Goal: Task Accomplishment & Management: Contribute content

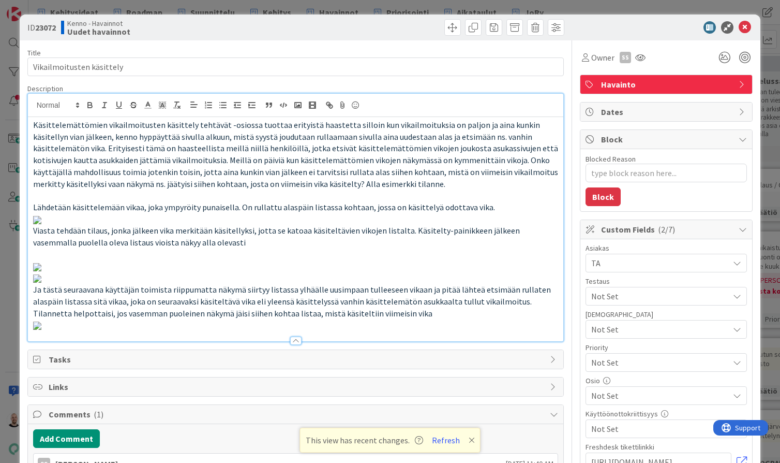
click at [469, 436] on icon at bounding box center [472, 440] width 6 height 8
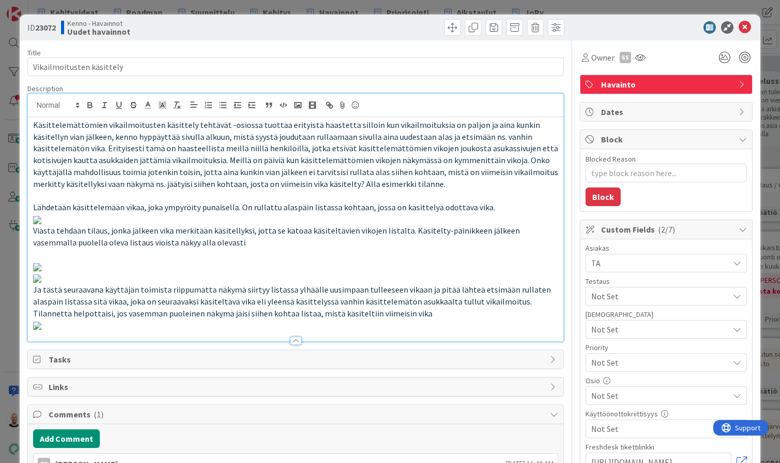
click at [448, 5] on div "ID 23072 Kenno - Havainnot Uudet havainnot Title 25 / 128 Vikailmoitusten käsit…" at bounding box center [390, 231] width 780 height 463
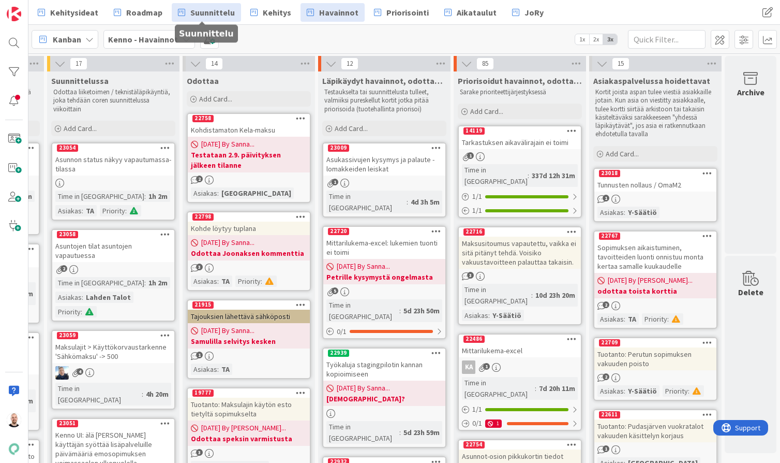
click at [203, 10] on span "Suunnittelu" at bounding box center [212, 12] width 45 height 12
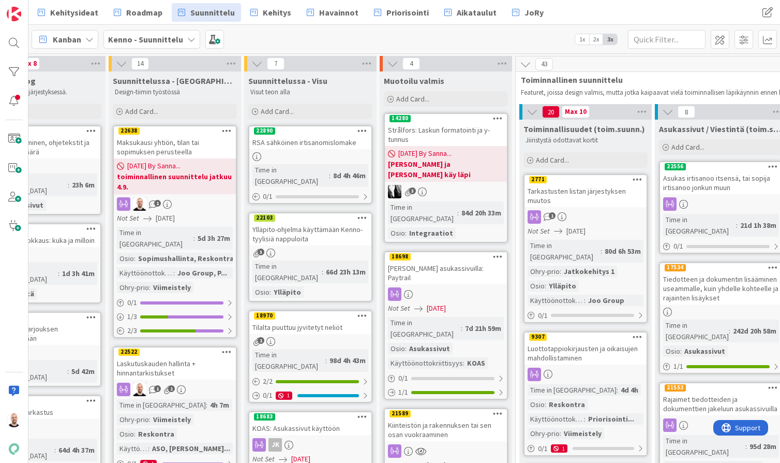
scroll to position [0, 49]
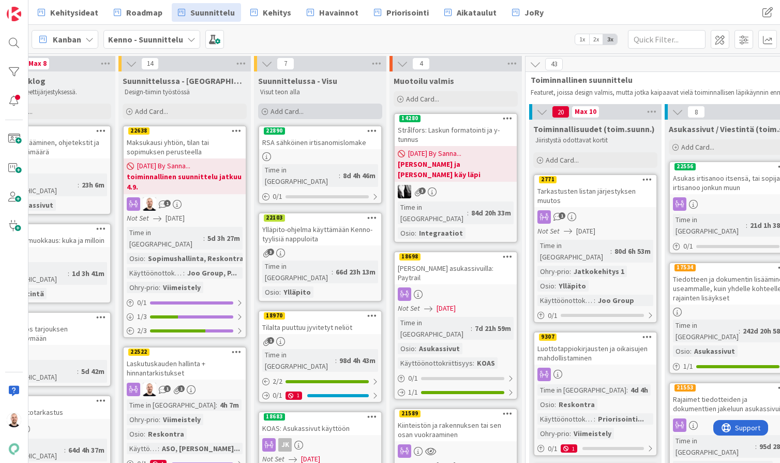
click at [317, 111] on div "Add Card..." at bounding box center [320, 112] width 124 height 16
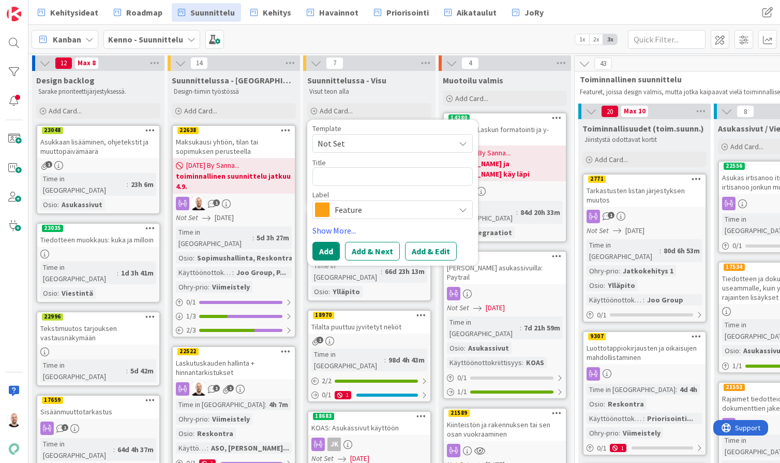
scroll to position [1, 0]
click at [359, 209] on span "Feature" at bounding box center [392, 209] width 115 height 14
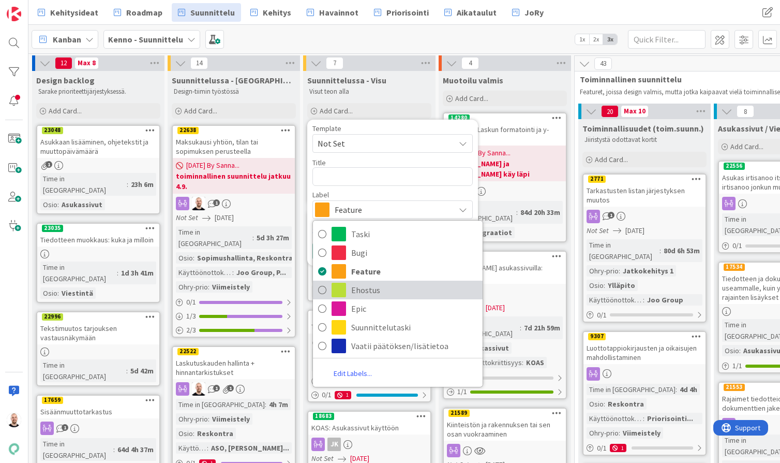
click at [382, 294] on span "Ehostus" at bounding box center [414, 290] width 126 height 16
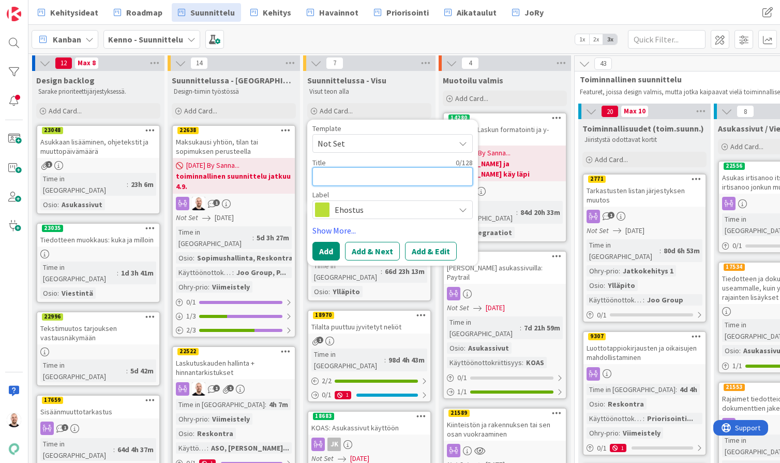
click at [358, 170] on textarea at bounding box center [393, 176] width 160 height 19
type textarea "x"
type textarea "P"
type textarea "x"
type textarea "PO"
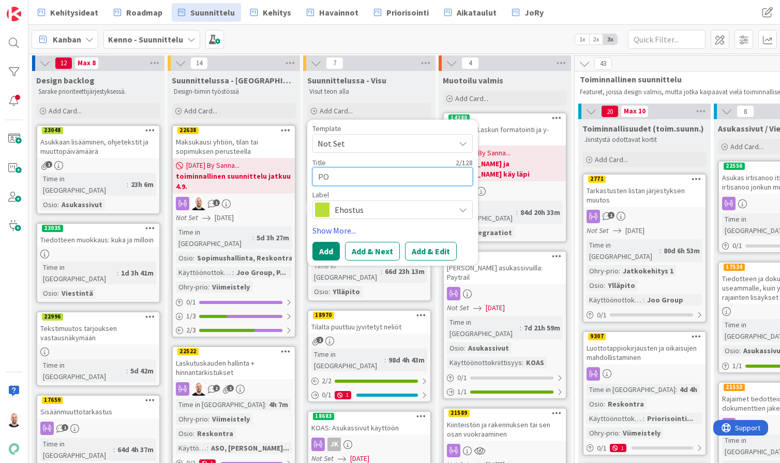
type textarea "x"
type textarea "P"
type textarea "x"
type textarea "Po"
type textarea "x"
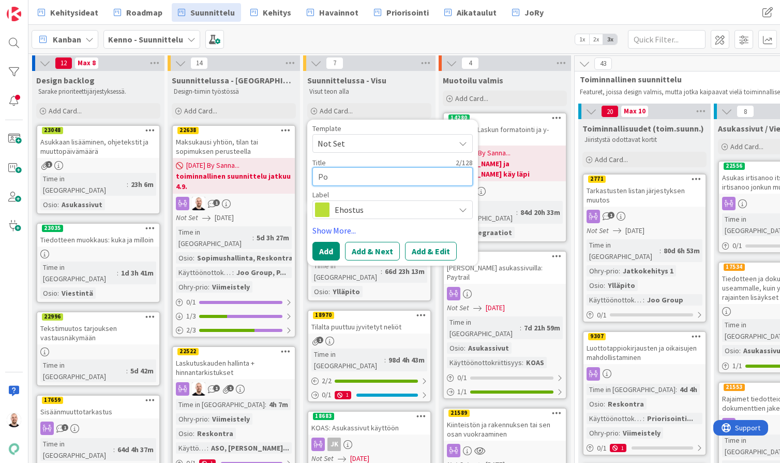
type textarea "Pow"
type textarea "x"
type textarea "Powe"
type textarea "x"
type textarea "Power"
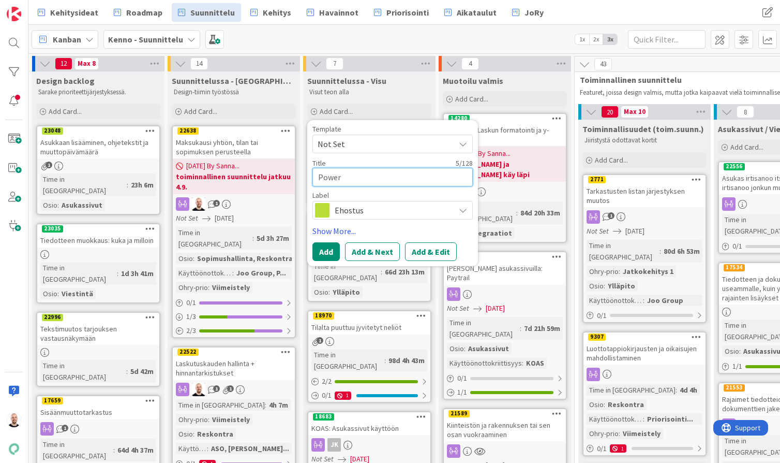
scroll to position [0, -1]
type textarea "x"
type textarea "PowerB"
type textarea "x"
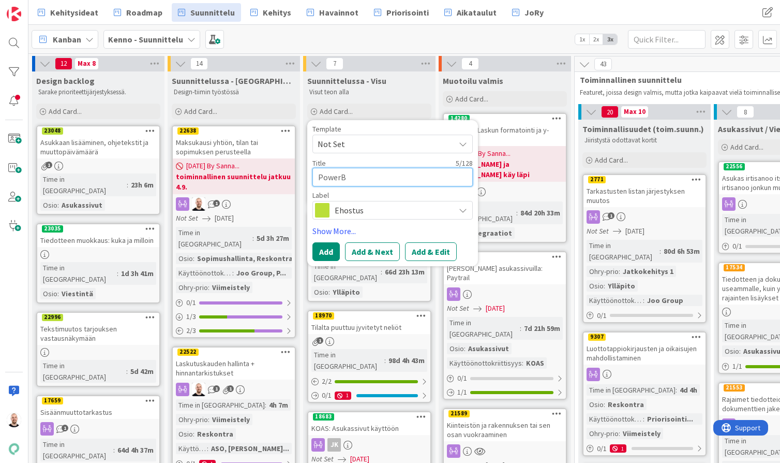
type textarea "PowerBI"
type textarea "x"
type textarea "PowerBI-"
type textarea "x"
type textarea "PowerBI"
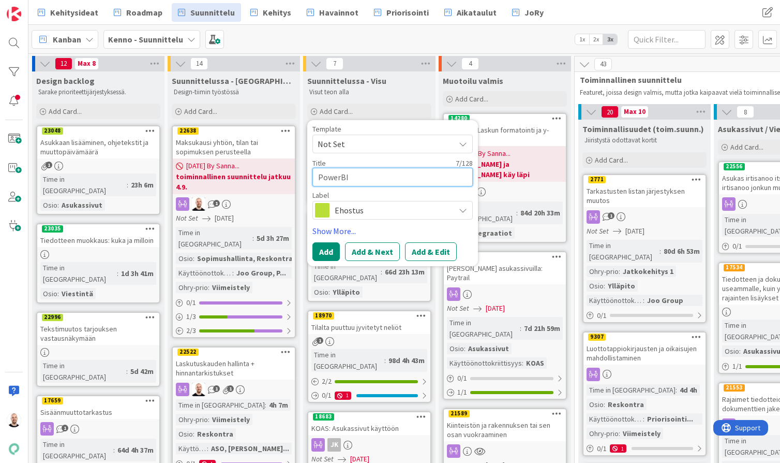
type textarea "x"
type textarea "PowerBI"
type textarea "x"
type textarea "PowerBI v"
type textarea "x"
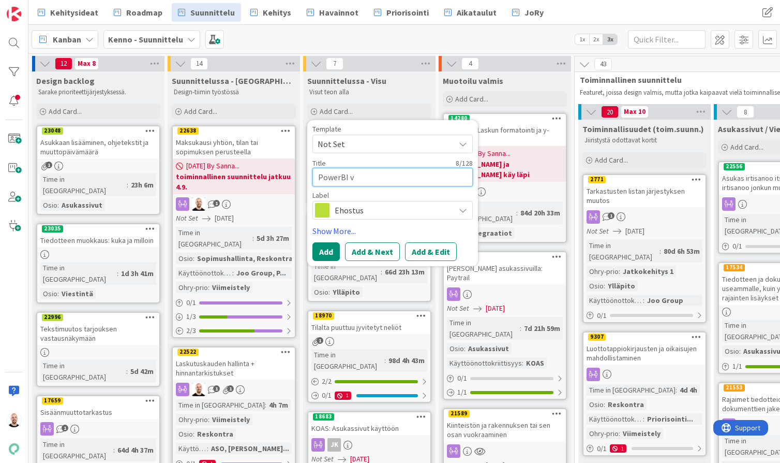
type textarea "PowerBI vi"
type textarea "x"
type textarea "PowerBI vii"
type textarea "x"
type textarea "PowerBI viim"
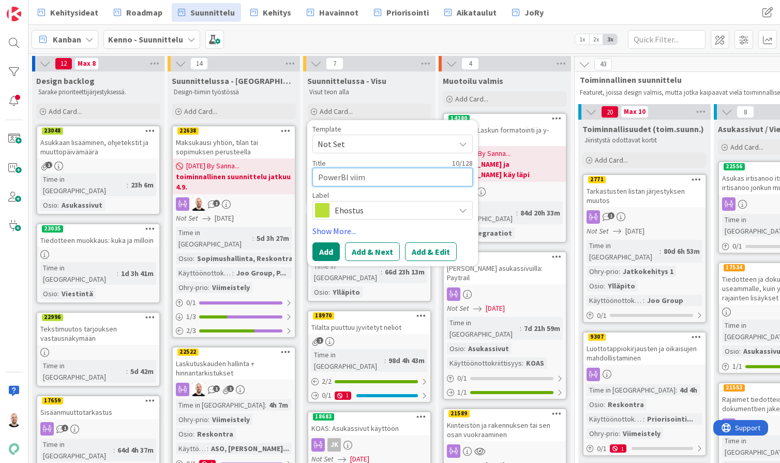
type textarea "x"
type textarea "PowerBI viime"
type textarea "x"
type textarea "PowerBI viimei"
type textarea "x"
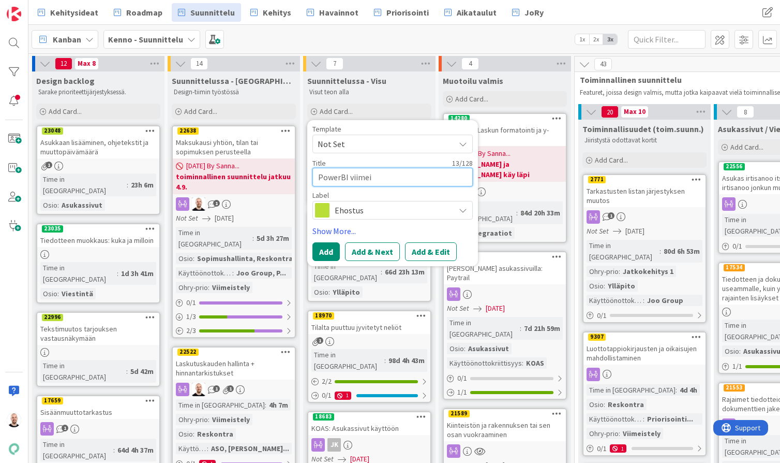
type textarea "PowerBI viimeis"
type textarea "x"
type textarea "PowerBI viimeist"
type textarea "x"
type textarea "PowerBI viimeiste"
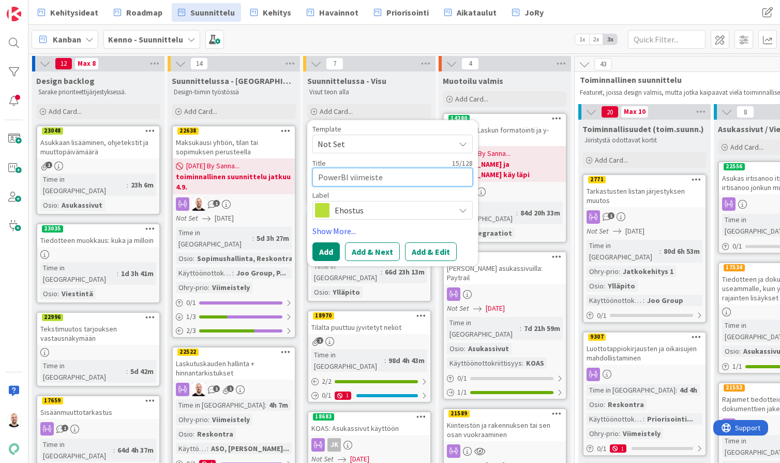
type textarea "x"
type textarea "PowerBI viimeistel"
type textarea "x"
type textarea "PowerBI viimeistely"
drag, startPoint x: 350, startPoint y: 176, endPoint x: 435, endPoint y: 180, distance: 84.4
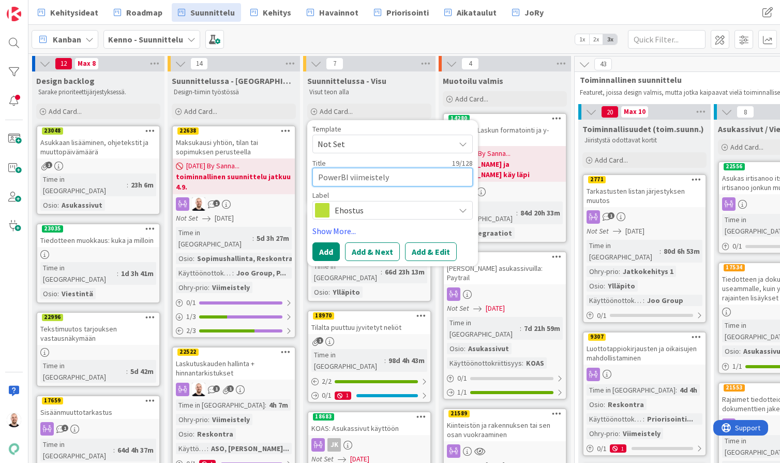
click at [434, 181] on textarea "PowerBI viimeistely" at bounding box center [393, 177] width 160 height 19
type textarea "x"
type textarea "PowerBI v"
type textarea "x"
type textarea "PowerBI vi"
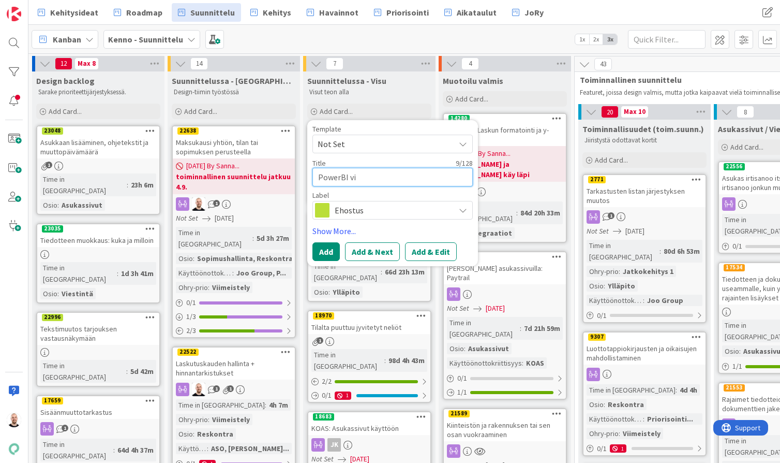
type textarea "x"
type textarea "PowerBI vis"
type textarea "x"
type textarea "PowerBI visu"
type textarea "x"
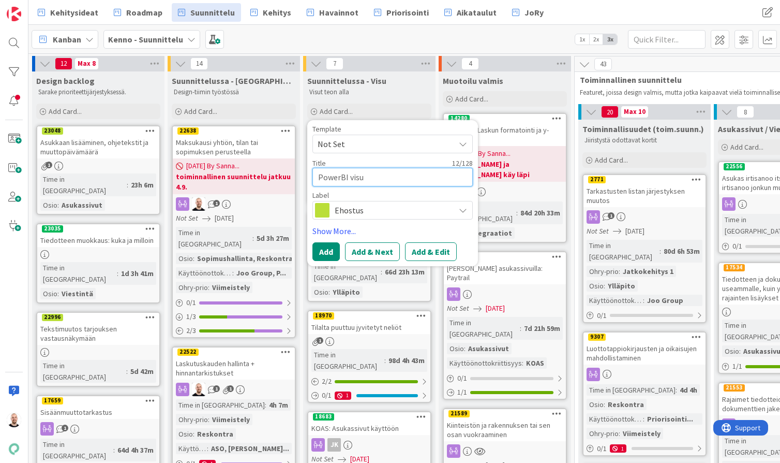
type textarea "PowerBI visua"
type textarea "x"
type textarea "PowerBI visuaa"
type textarea "x"
type textarea "PowerBI visuaal"
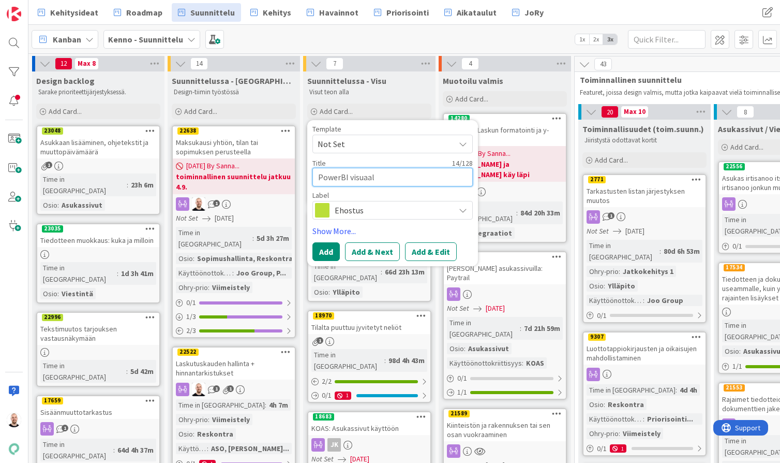
type textarea "x"
type textarea "PowerBI visuaali"
type textarea "x"
type textarea "PowerBI visuaalin"
type textarea "x"
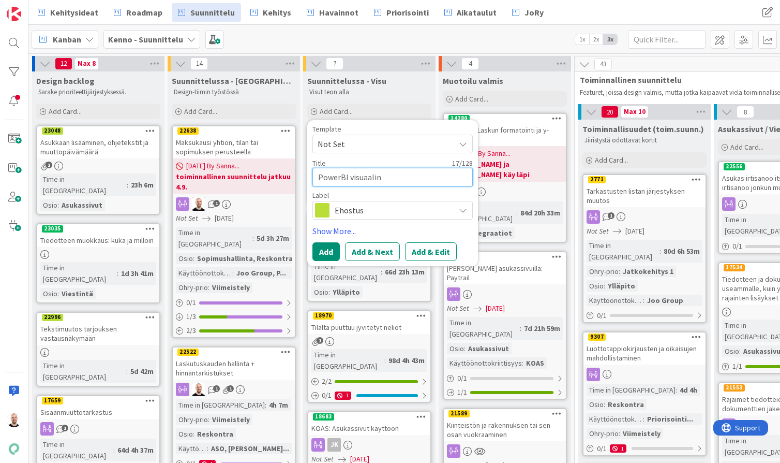
type textarea "PowerBI visuaaline"
type textarea "x"
type textarea "PowerBI visuaalinen"
type textarea "x"
type textarea "PowerBI visuaalinen"
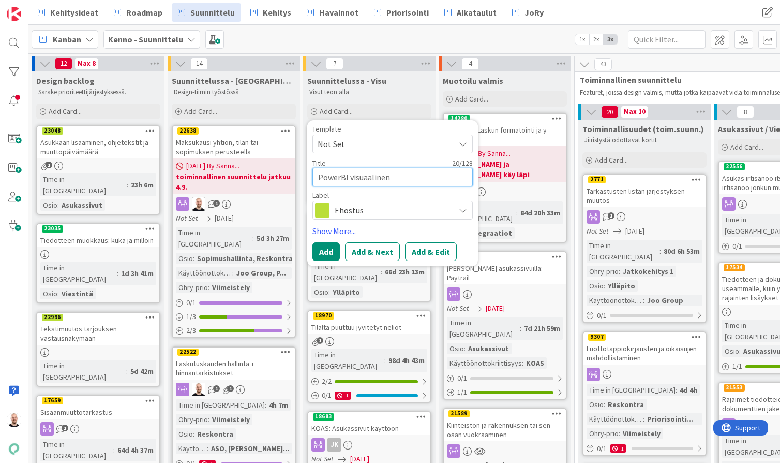
type textarea "x"
type textarea "PowerBI visuaalinen l"
type textarea "x"
type textarea "PowerBI visuaalinen la"
type textarea "x"
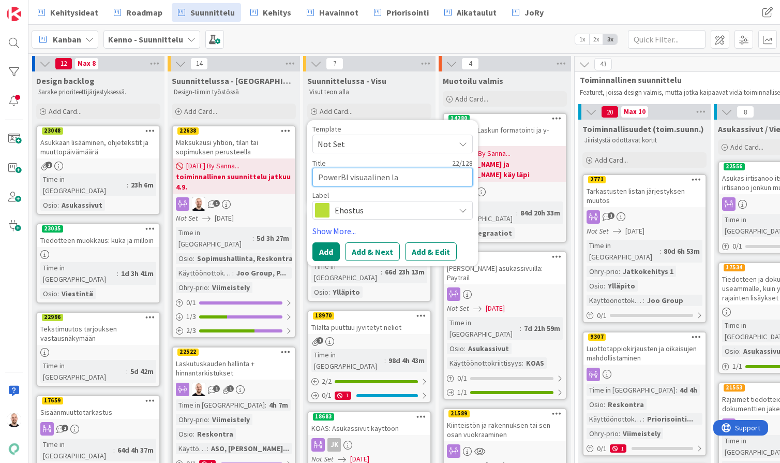
type textarea "PowerBI visuaalinen laa"
type textarea "x"
type textarea "PowerBI visuaalinen laat"
type textarea "x"
type textarea "PowerBI visuaalinen laatu"
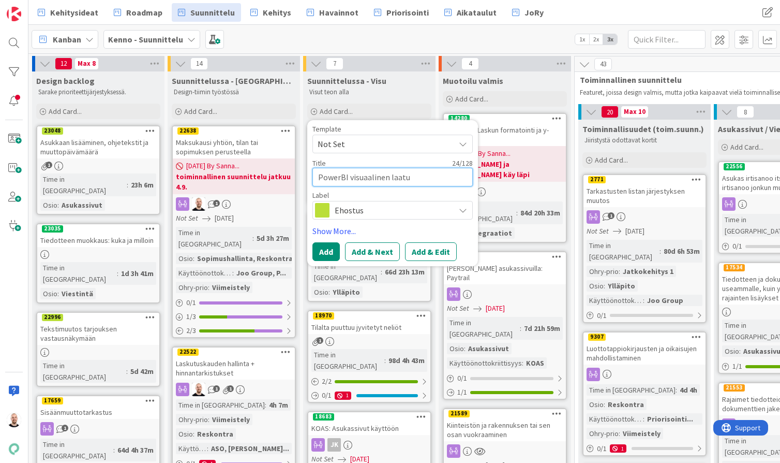
type textarea "x"
type textarea "PowerBI visuaalinen laatuv"
type textarea "x"
type textarea "PowerBI visuaalinen laatuva"
type textarea "x"
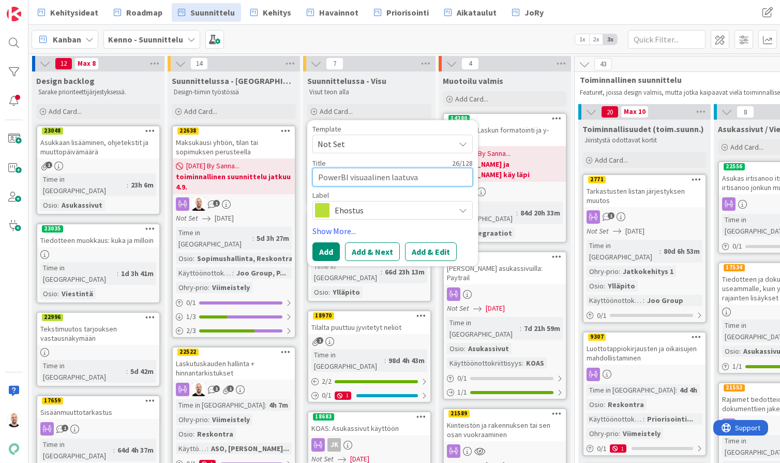
type textarea "PowerBI visuaalinen laatuvai"
type textarea "x"
type textarea "PowerBI visuaalinen laatuvaik"
type textarea "x"
type textarea "PowerBI visuaalinen laatuvaiku"
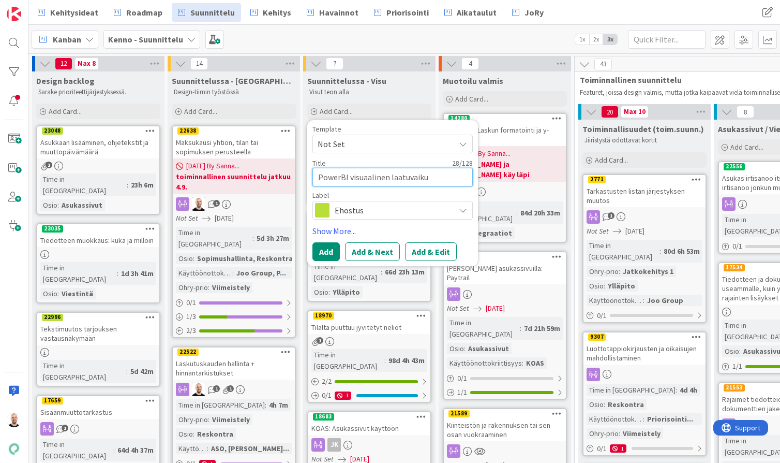
type textarea "x"
type textarea "PowerBI visuaalinen laatuvaikut"
type textarea "x"
type textarea "PowerBI visuaalinen laatuvaikute"
type textarea "x"
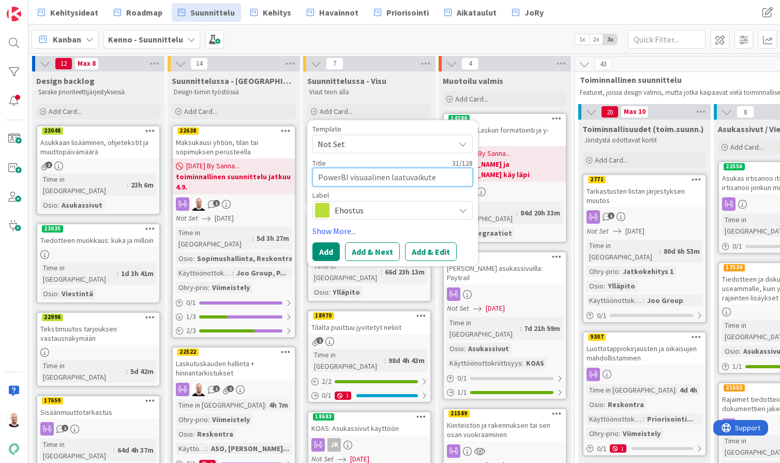
type textarea "PowerBI visuaalinen laatuvaikutel"
type textarea "x"
type textarea "PowerBI visuaalinen laatuvaikutelm"
type textarea "x"
type textarea "PowerBI visuaalinen laatuvaikutelma"
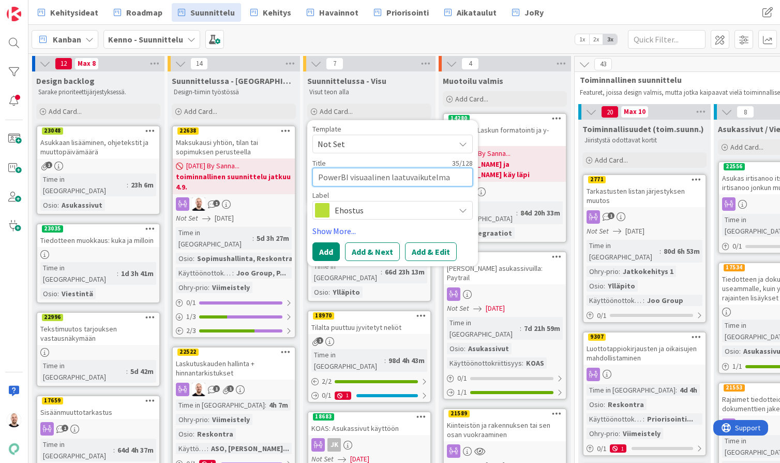
type textarea "x"
type textarea "PowerBI visuaalinen laatuvaikutelma"
type textarea "x"
type textarea "PowerBI visuaalinen laatuvaikutelma k"
type textarea "x"
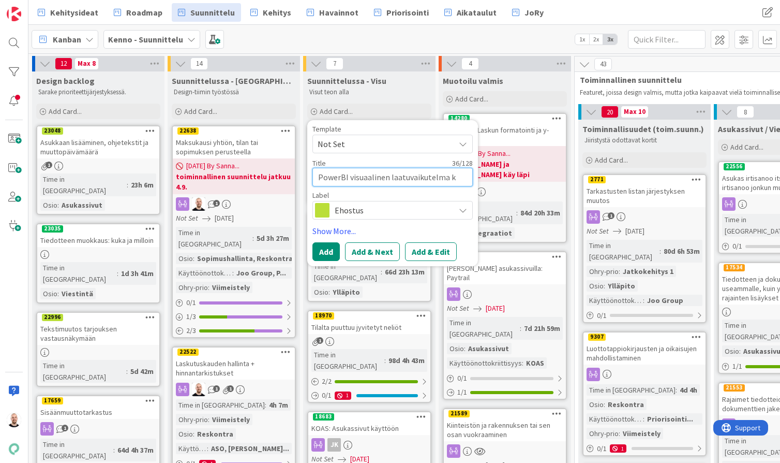
type textarea "PowerBI visuaalinen laatuvaikutelma ku"
type textarea "x"
type textarea "PowerBI visuaalinen laatuvaikutelma kun"
type textarea "x"
type textarea "PowerBI visuaalinen laatuvaikutelma kunt"
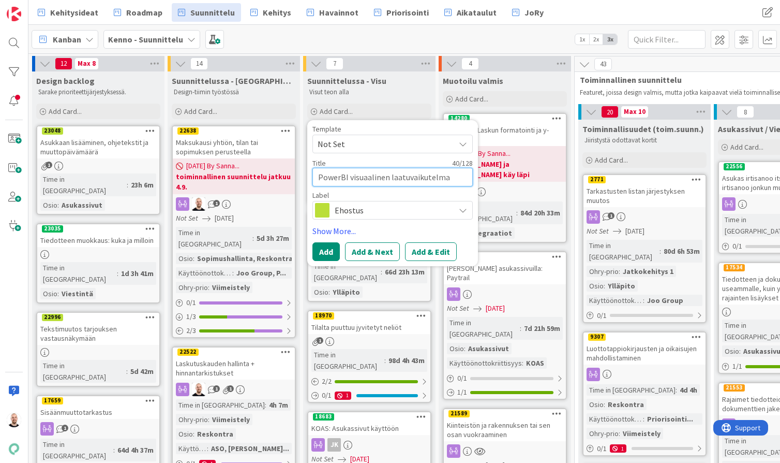
type textarea "x"
type textarea "PowerBI visuaalinen laatuvaikutelma kunto"
type textarea "x"
type textarea "PowerBI visuaalinen laatuvaikutelma kuntoo"
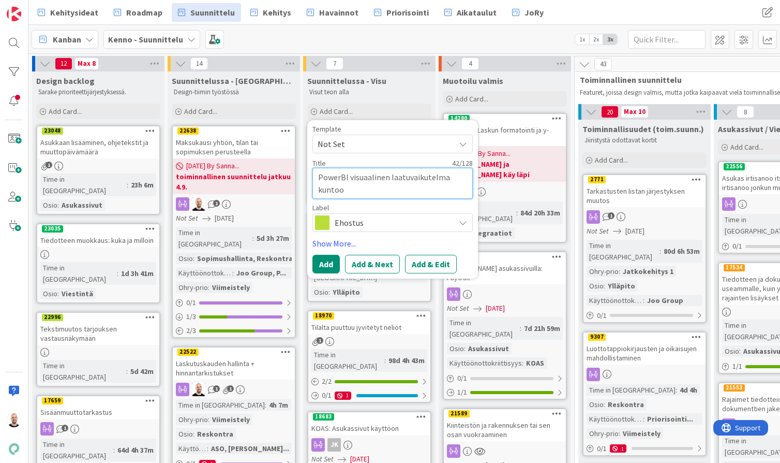
type textarea "x"
type textarea "PowerBI visuaalinen laatuvaikutelma kuntoon"
click at [348, 178] on textarea "PowerBI visuaalinen laatuvaikutelma kuntoon" at bounding box center [393, 183] width 160 height 31
type textarea "x"
type textarea "PowerBI: visuaalinen laatuvaikutelma kuntoon"
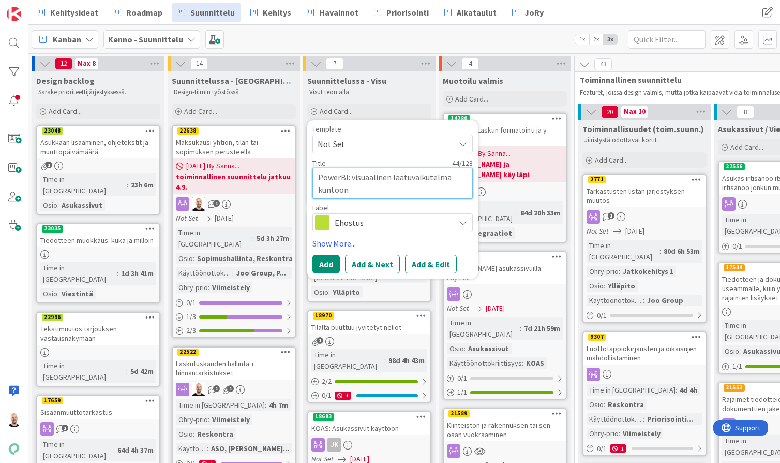
type textarea "x"
type textarea "PowerBI:n visuaalinen laatuvaikutelma kuntoon"
click at [433, 263] on button "Add & Edit" at bounding box center [431, 264] width 52 height 19
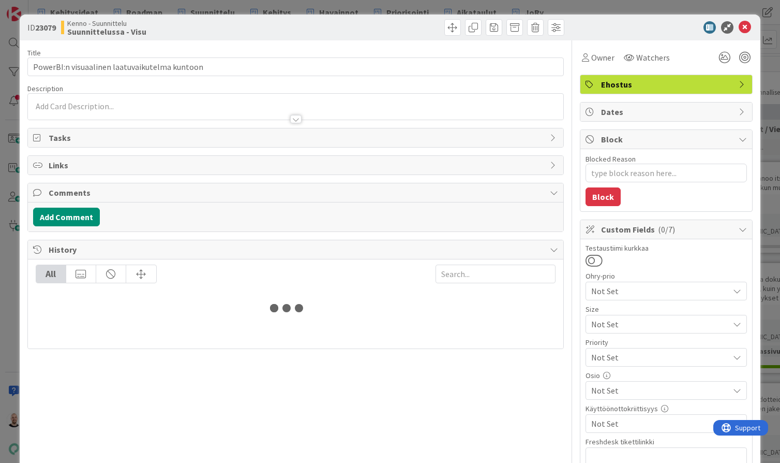
type textarea "x"
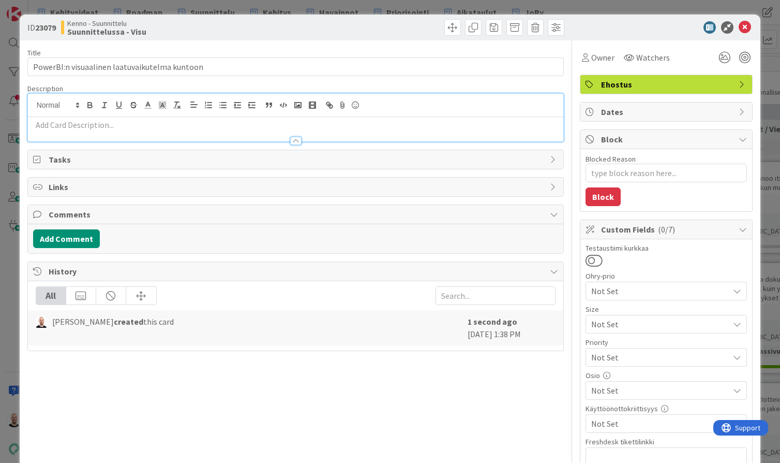
click at [212, 101] on div at bounding box center [296, 118] width 536 height 48
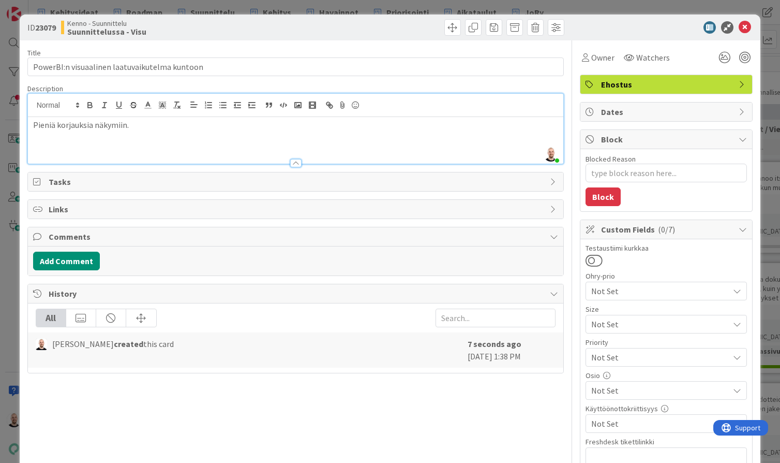
click at [107, 129] on p "Pieniä korjauksia näkymiin." at bounding box center [296, 125] width 526 height 12
click at [58, 127] on p "Pieniä korjauksia raportteihin." at bounding box center [296, 125] width 526 height 12
click at [181, 126] on p "Pieniä visuaalisia korjauksia raportteihin." at bounding box center [296, 125] width 526 height 12
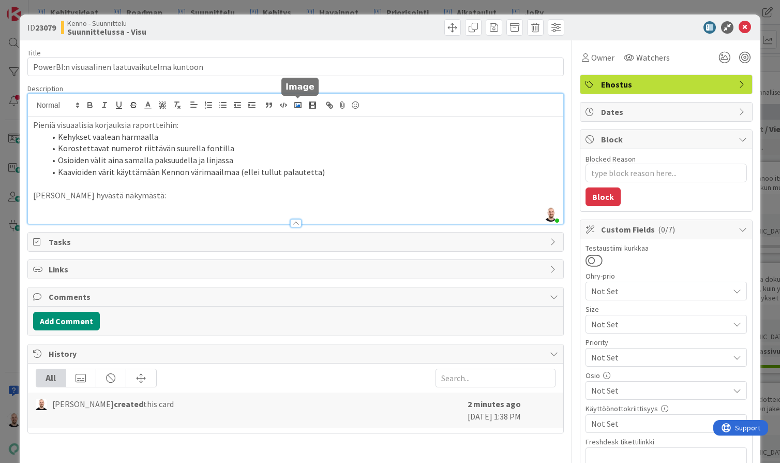
click at [298, 106] on polyline "button" at bounding box center [298, 105] width 4 height 3
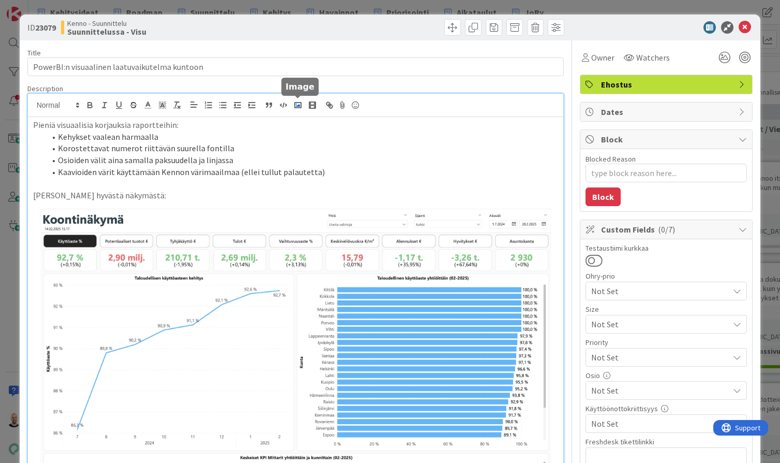
click at [302, 104] on icon "button" at bounding box center [297, 104] width 9 height 9
click at [172, 124] on p "Pieniä visuaalisia korjauksia raportteihin:" at bounding box center [296, 125] width 526 height 12
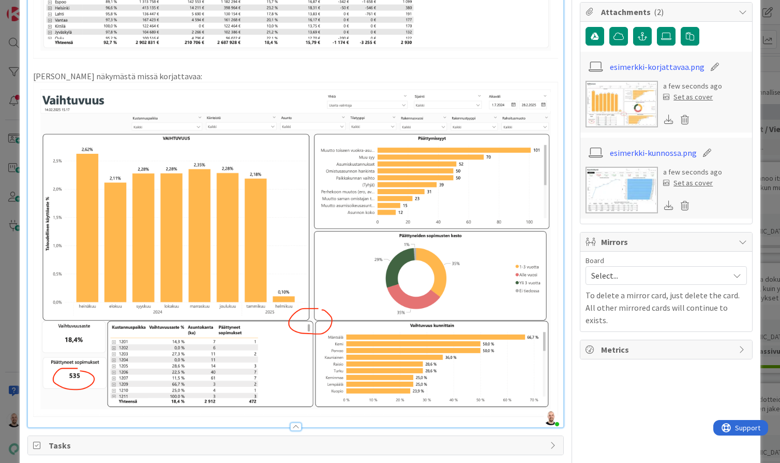
scroll to position [485, 0]
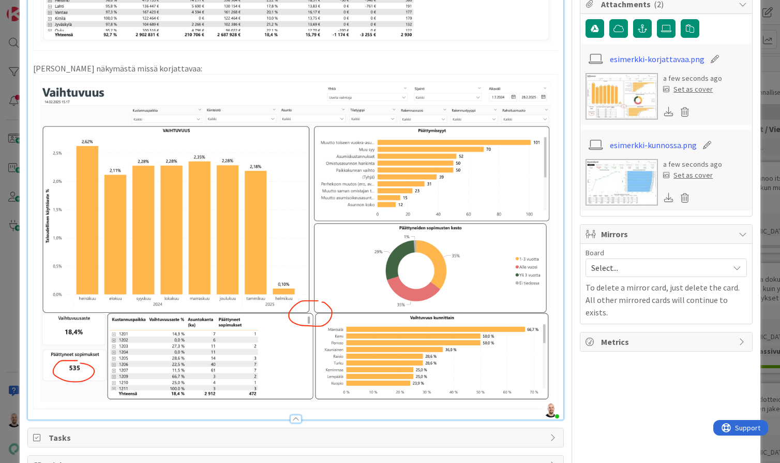
click at [33, 64] on p "[PERSON_NAME] näkymästä missä korjattavaa:" at bounding box center [296, 69] width 526 height 12
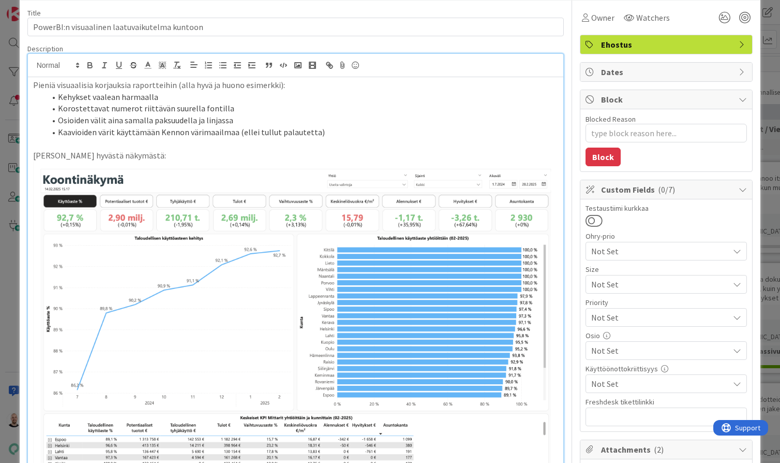
scroll to position [43, 0]
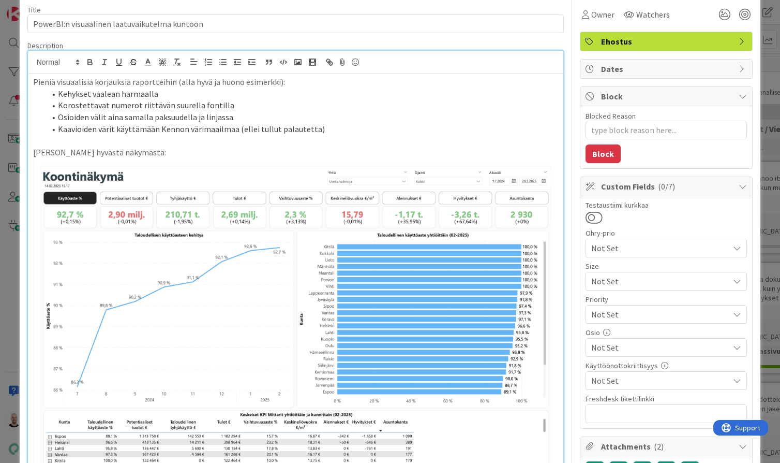
click at [107, 139] on p at bounding box center [296, 141] width 526 height 12
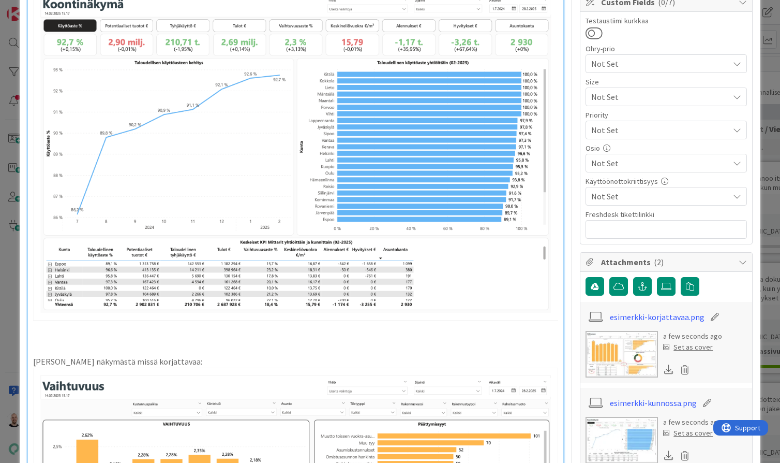
scroll to position [234, 0]
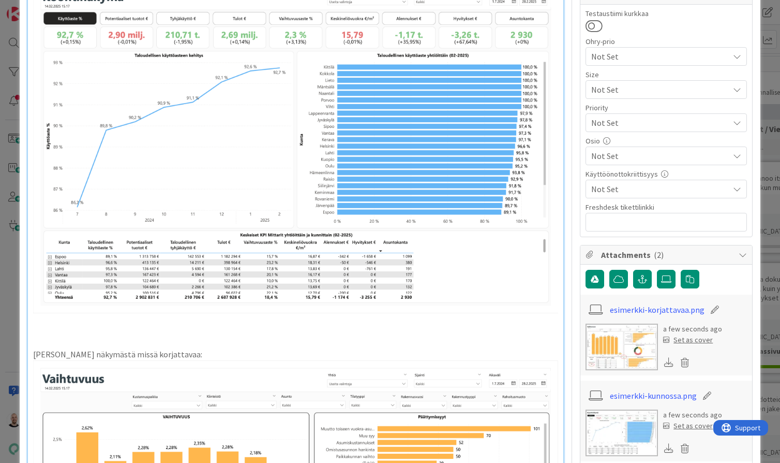
click at [62, 321] on p at bounding box center [296, 319] width 526 height 12
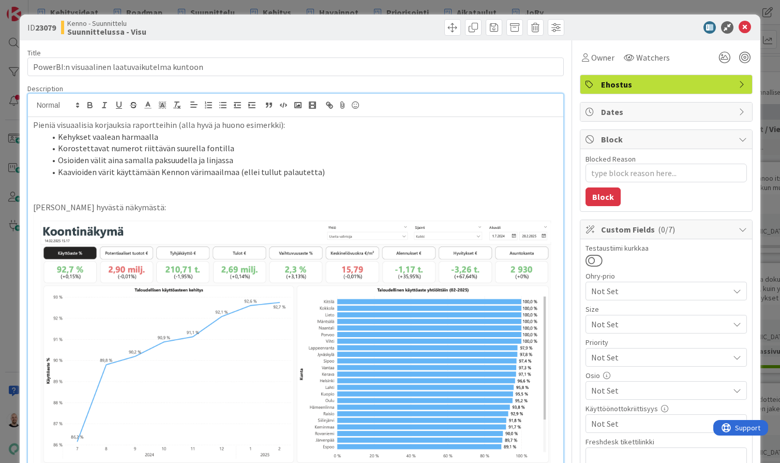
scroll to position [0, 0]
drag, startPoint x: 142, startPoint y: 204, endPoint x: 26, endPoint y: 204, distance: 116.4
click at [92, 102] on icon "button" at bounding box center [89, 104] width 9 height 9
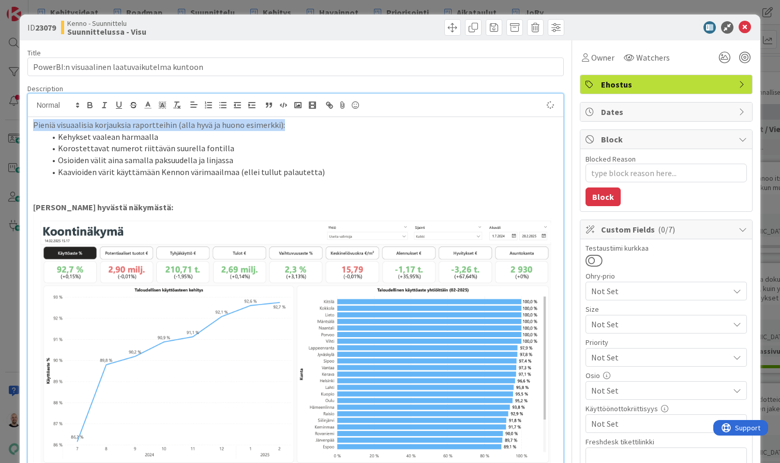
drag, startPoint x: 297, startPoint y: 123, endPoint x: 20, endPoint y: 122, distance: 276.9
click at [97, 107] on button "button" at bounding box center [104, 105] width 14 height 12
click at [88, 106] on icon "button" at bounding box center [90, 106] width 4 height 3
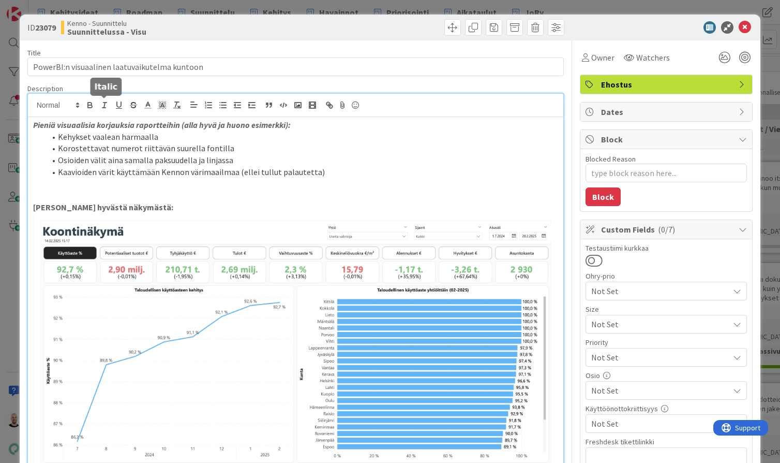
click at [98, 106] on button "button" at bounding box center [104, 105] width 14 height 12
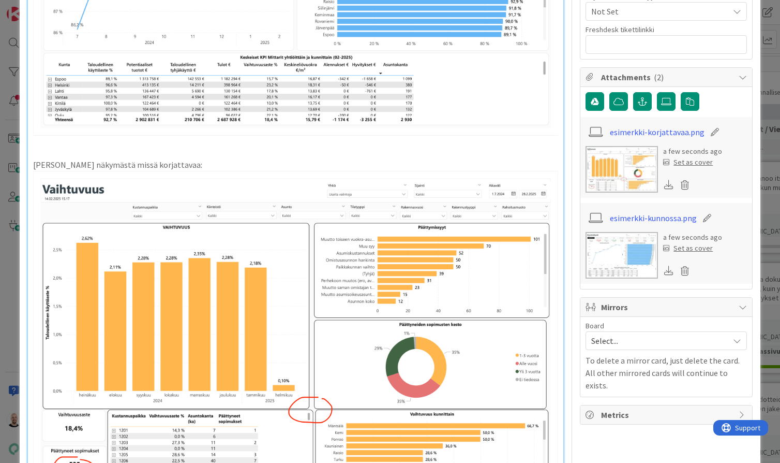
scroll to position [415, 0]
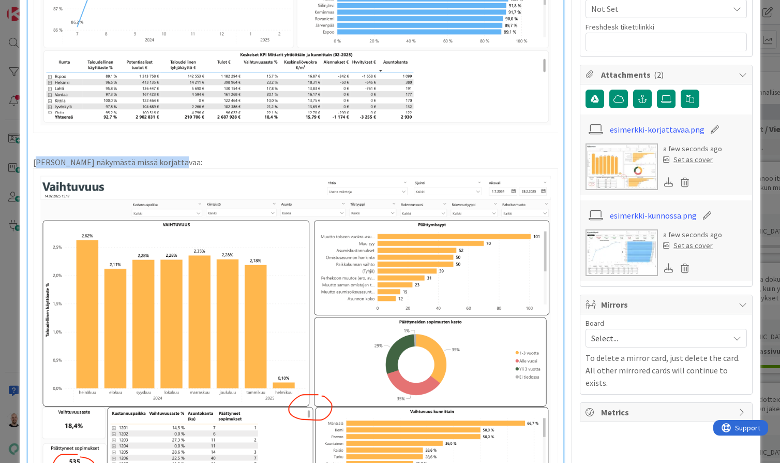
drag, startPoint x: 176, startPoint y: 159, endPoint x: 35, endPoint y: 159, distance: 140.8
click at [35, 159] on p "[PERSON_NAME] näkymästä missä korjattavaa:" at bounding box center [296, 162] width 526 height 12
drag, startPoint x: 33, startPoint y: 159, endPoint x: 196, endPoint y: 163, distance: 163.1
click at [196, 163] on p "[PERSON_NAME] näkymästä missä korjattavaa:" at bounding box center [296, 162] width 526 height 12
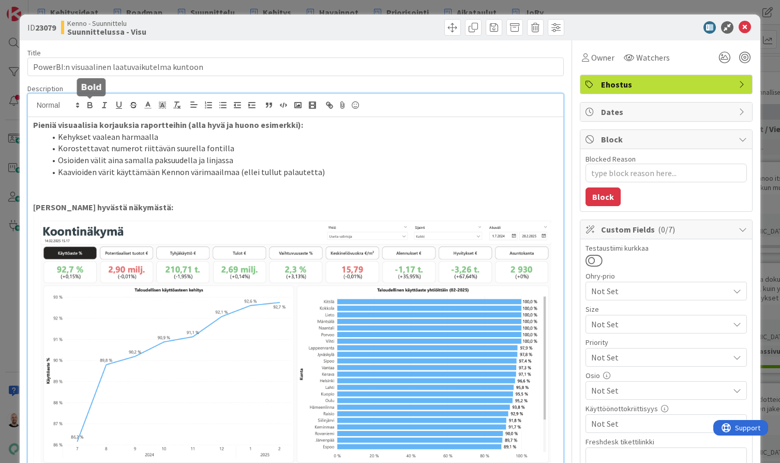
scroll to position [0, 0]
click at [89, 106] on icon "button" at bounding box center [89, 104] width 9 height 9
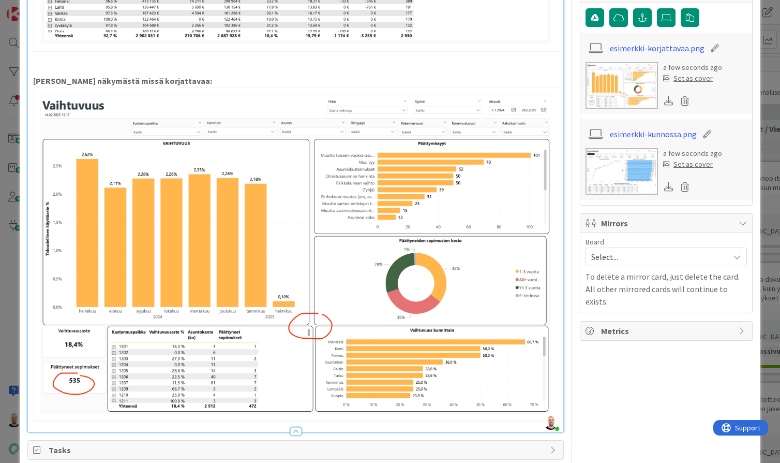
scroll to position [503, 0]
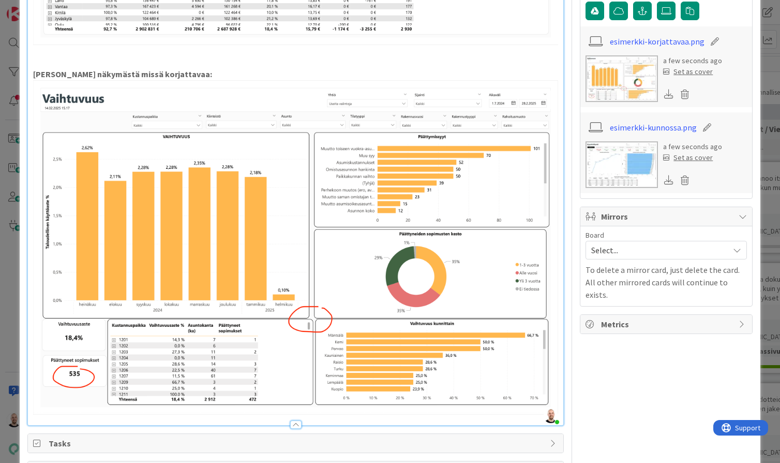
click at [195, 73] on p "[PERSON_NAME] näkymästä missä korjattavaa:" at bounding box center [296, 74] width 526 height 12
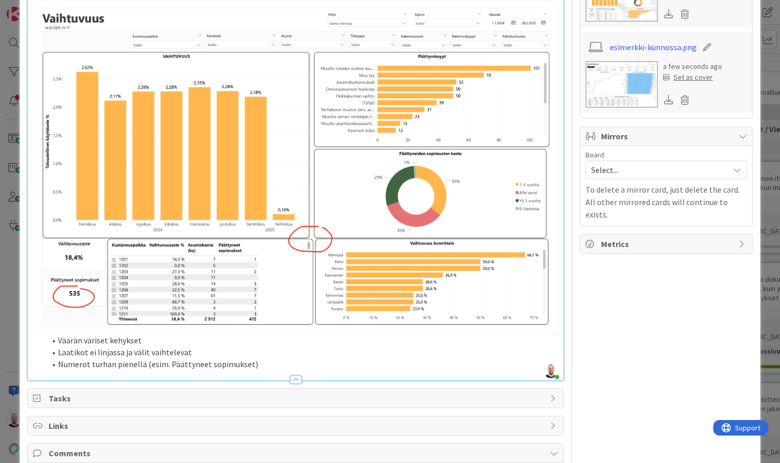
scroll to position [578, 0]
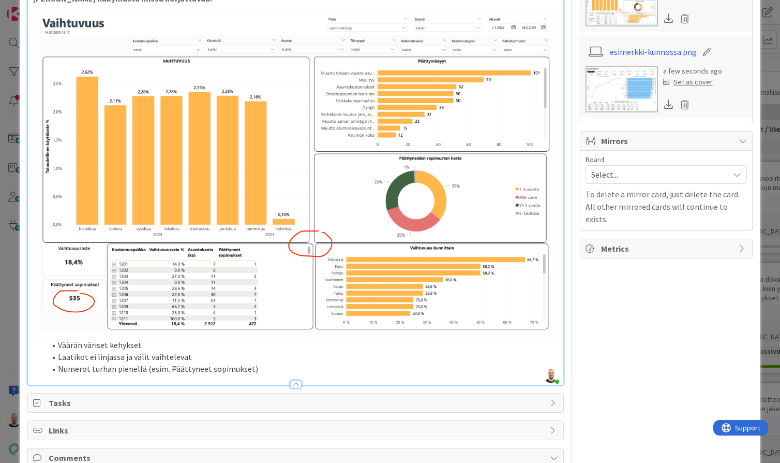
type textarea "x"
click at [201, 351] on li "Laatikot ei linjassa ja välit vaihtelevat" at bounding box center [302, 357] width 513 height 12
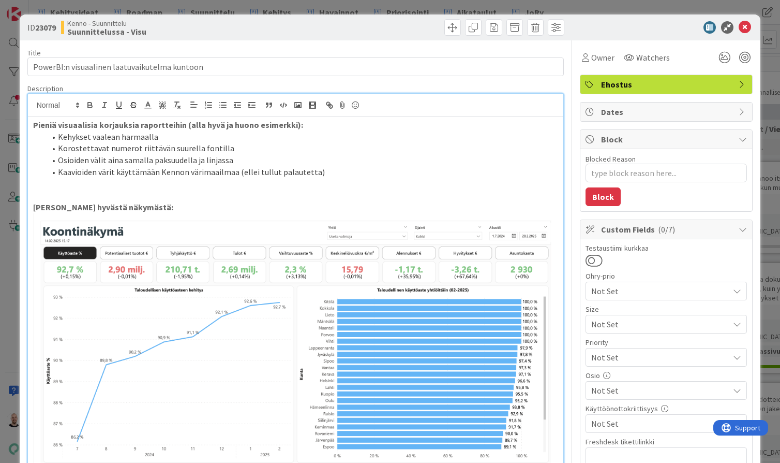
scroll to position [0, 0]
click at [333, 6] on div "ID 23079 Kenno - Suunnittelu Suunnittelussa - Visu Title 45 / 128 PowerBI:n vis…" at bounding box center [390, 231] width 780 height 463
